Goal: Find specific page/section: Find specific page/section

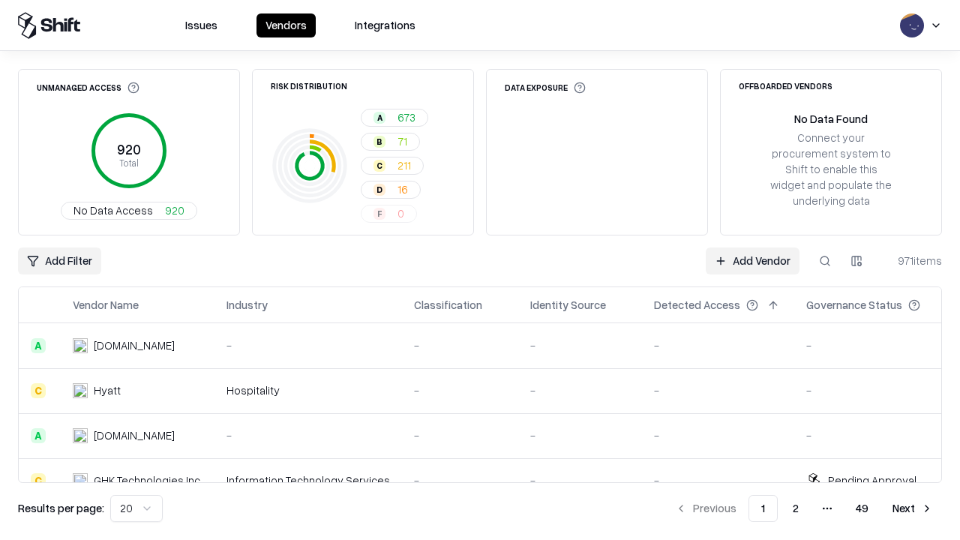
click at [137, 509] on html "Issues Vendors Integrations Unmanaged Access 920 Total No Data Access 920 Risk …" at bounding box center [480, 270] width 960 height 540
click at [913, 509] on button "Next" at bounding box center [913, 508] width 59 height 27
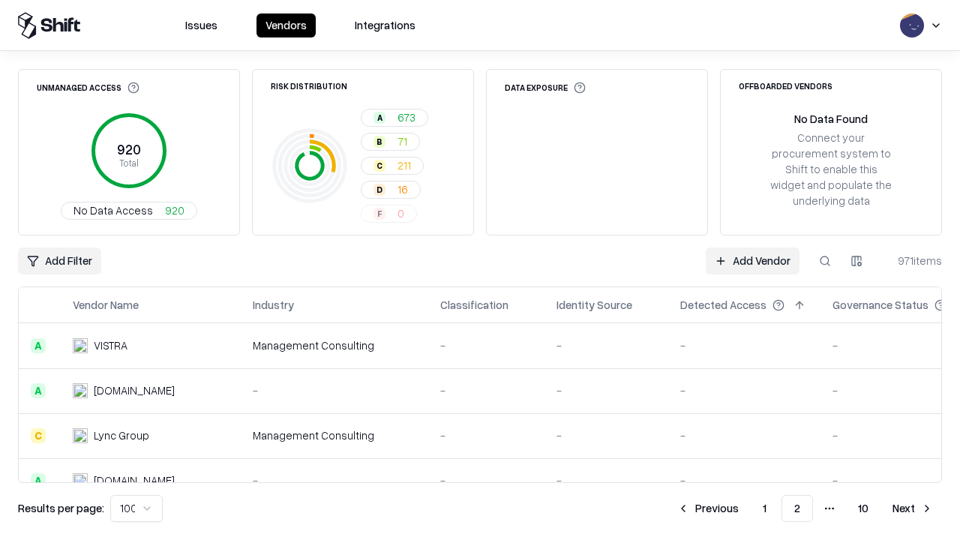
click at [913, 509] on button "Next" at bounding box center [913, 508] width 59 height 27
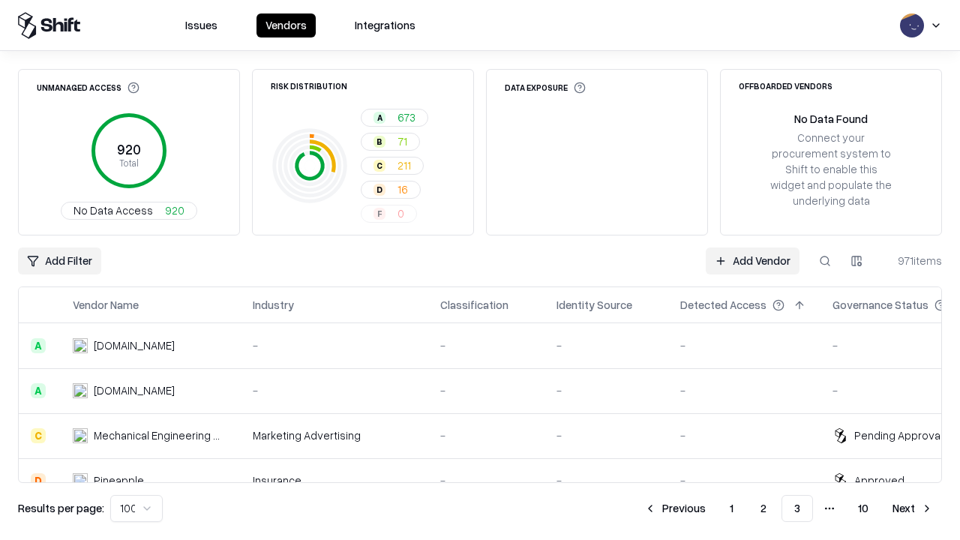
click at [913, 509] on button "Next" at bounding box center [913, 508] width 59 height 27
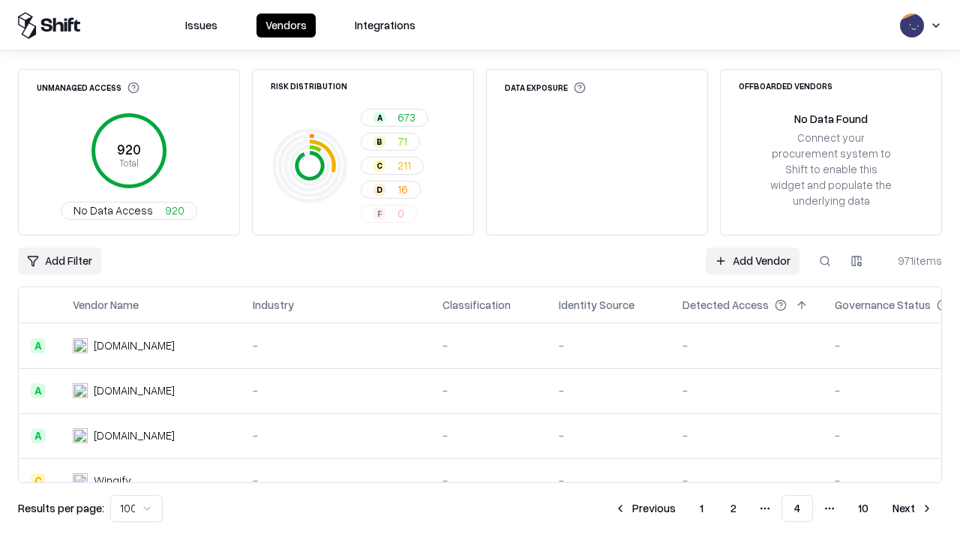
click at [913, 509] on button "Next" at bounding box center [913, 508] width 59 height 27
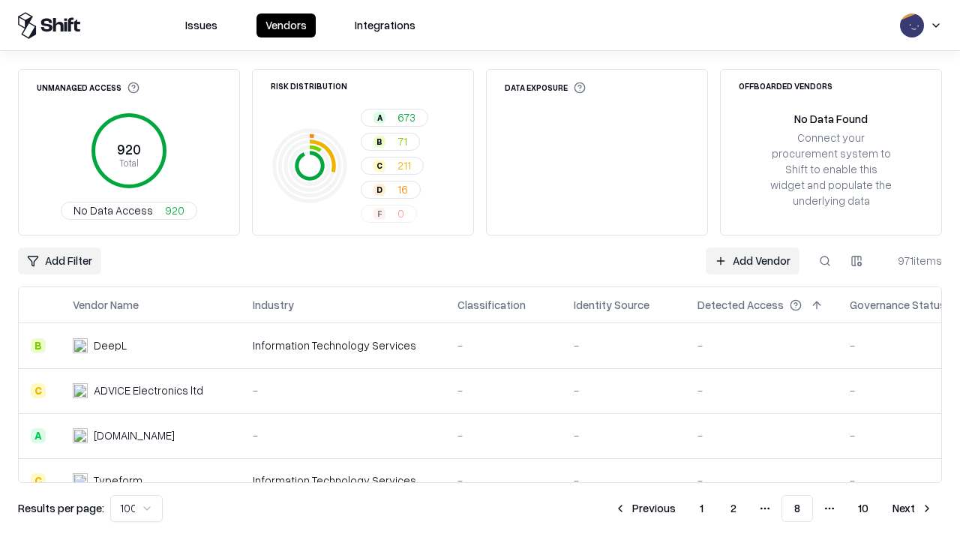
click at [913, 509] on button "Next" at bounding box center [913, 508] width 59 height 27
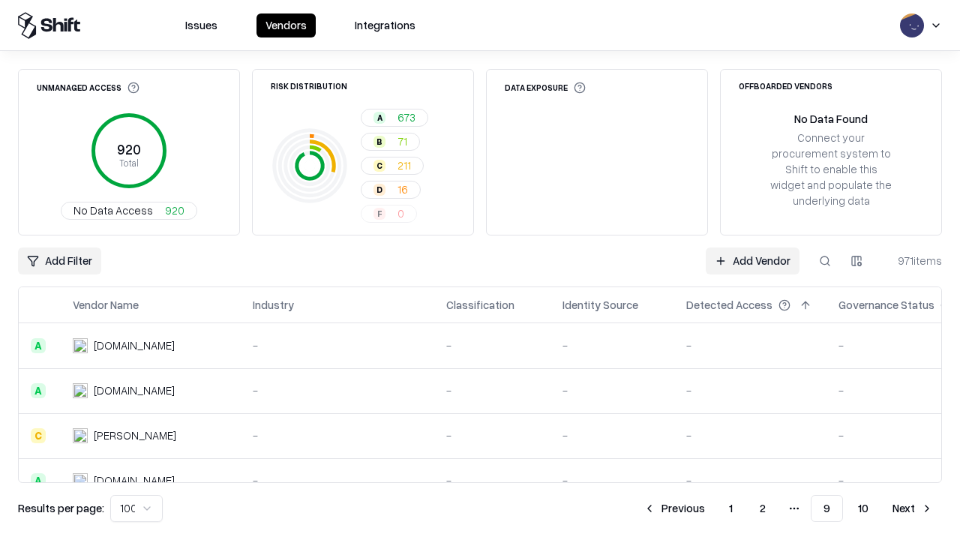
click at [913, 509] on button "Next" at bounding box center [913, 508] width 59 height 27
click at [708, 509] on button "Previous" at bounding box center [708, 508] width 80 height 27
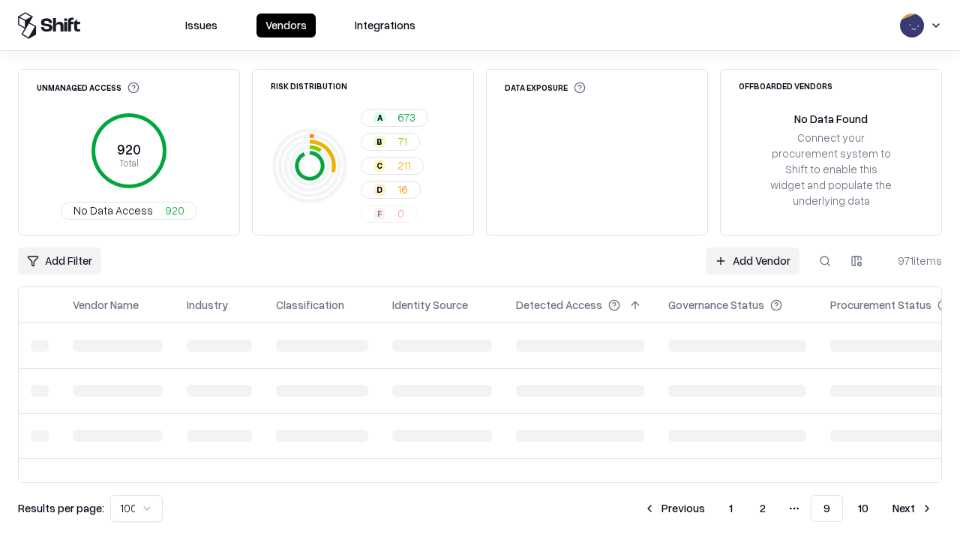
click at [674, 509] on button "Previous" at bounding box center [675, 508] width 80 height 27
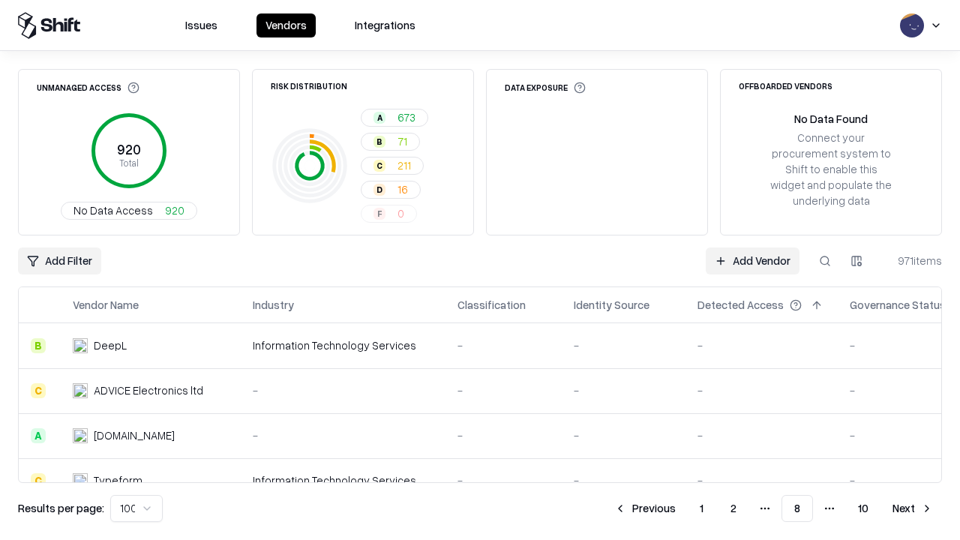
click at [645, 509] on button "Previous" at bounding box center [645, 508] width 80 height 27
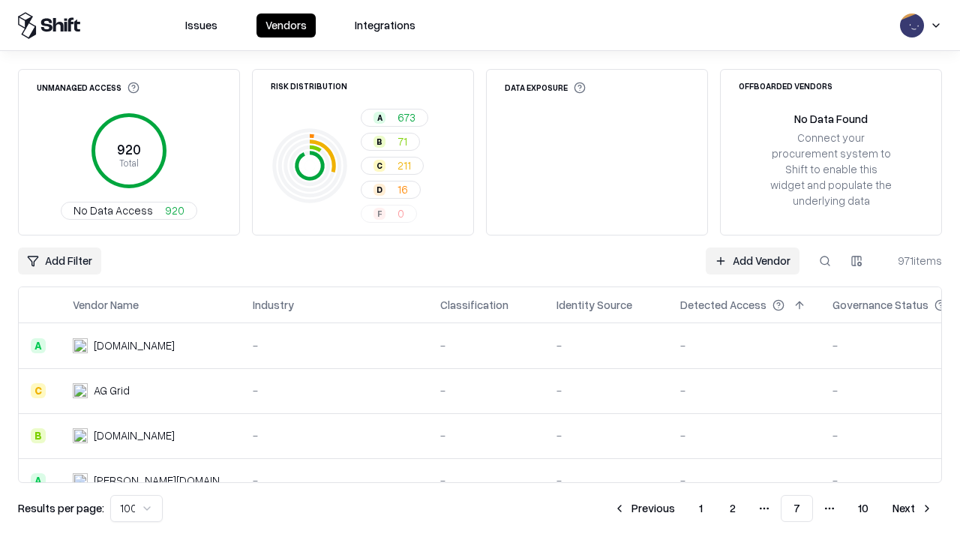
click at [644, 509] on button "Previous" at bounding box center [645, 508] width 80 height 27
click at [645, 509] on button "Previous" at bounding box center [645, 508] width 80 height 27
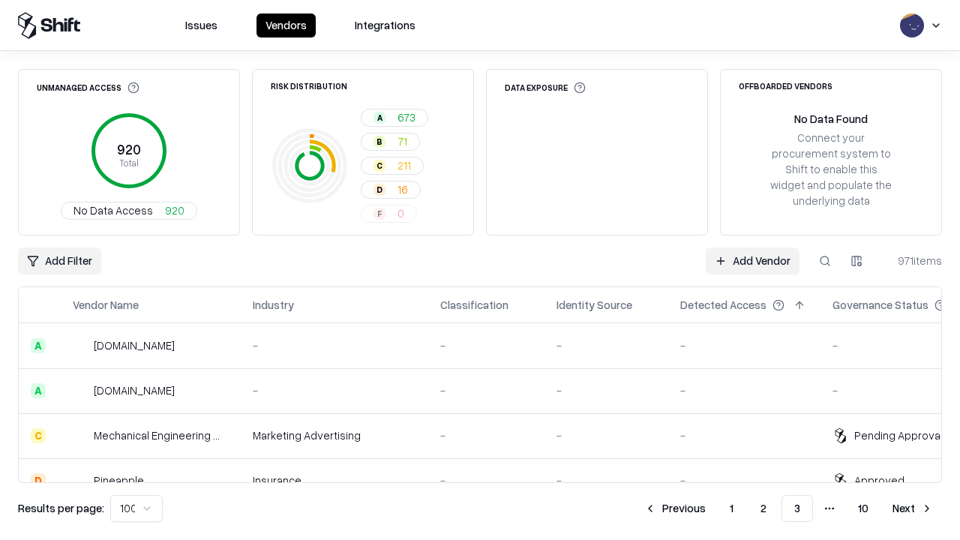
click at [675, 509] on button "Previous" at bounding box center [675, 508] width 80 height 27
